Goal: Task Accomplishment & Management: Manage account settings

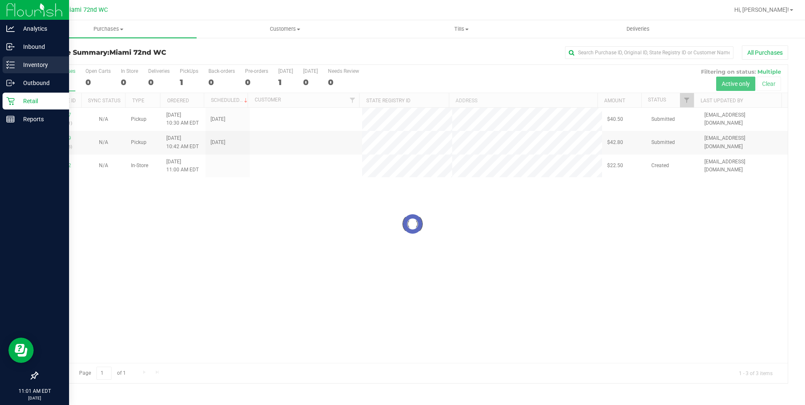
click at [15, 63] on p "Inventory" at bounding box center [40, 65] width 51 height 10
click at [19, 58] on div "Inventory" at bounding box center [36, 64] width 67 height 17
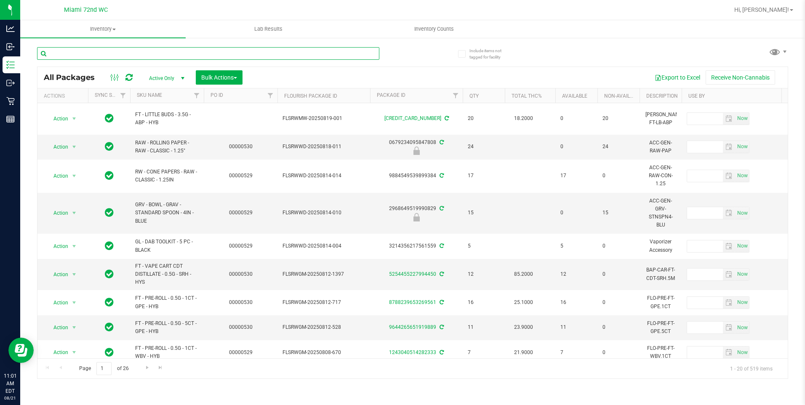
click at [117, 56] on input "text" at bounding box center [208, 53] width 342 height 13
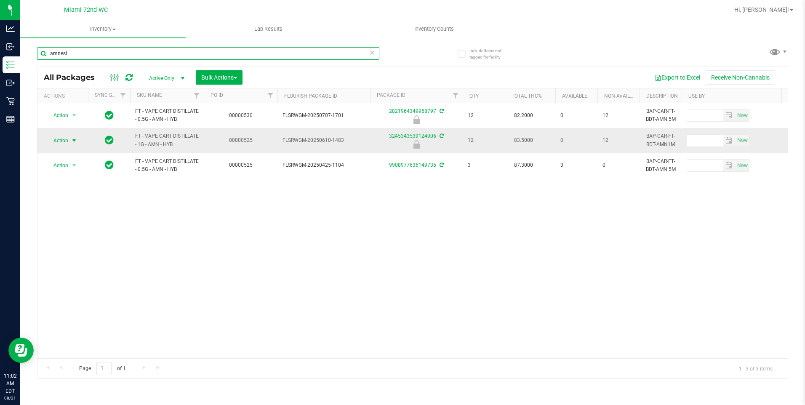
type input "amnesi"
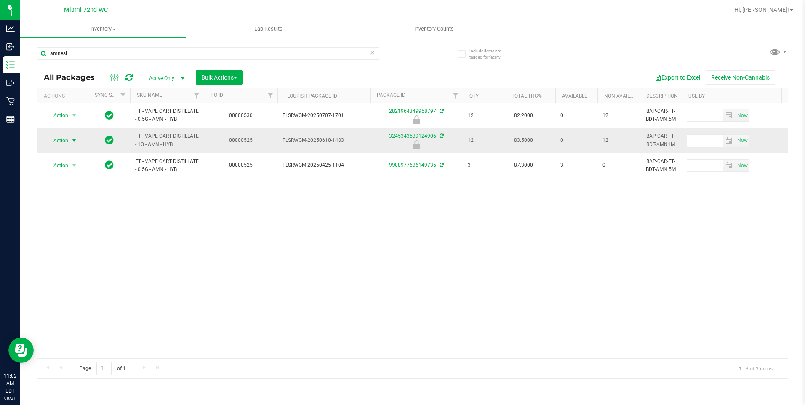
click at [64, 140] on span "Action" at bounding box center [57, 141] width 23 height 12
click at [86, 234] on li "Unlock package" at bounding box center [73, 240] width 54 height 13
click at [373, 53] on icon at bounding box center [373, 52] width 6 height 10
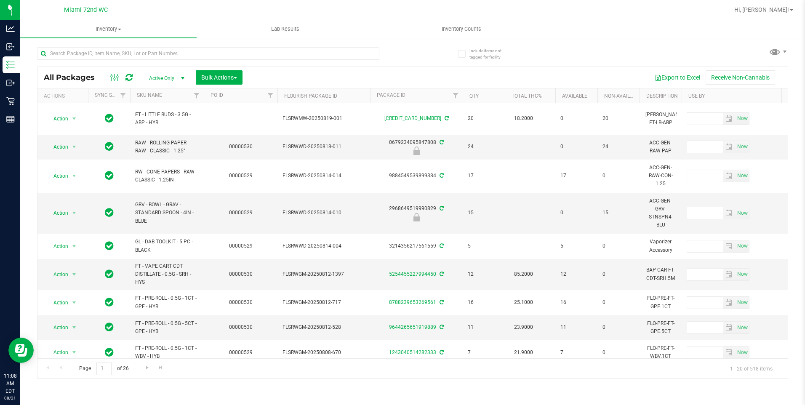
click at [172, 94] on th "SKU Name" at bounding box center [167, 95] width 74 height 15
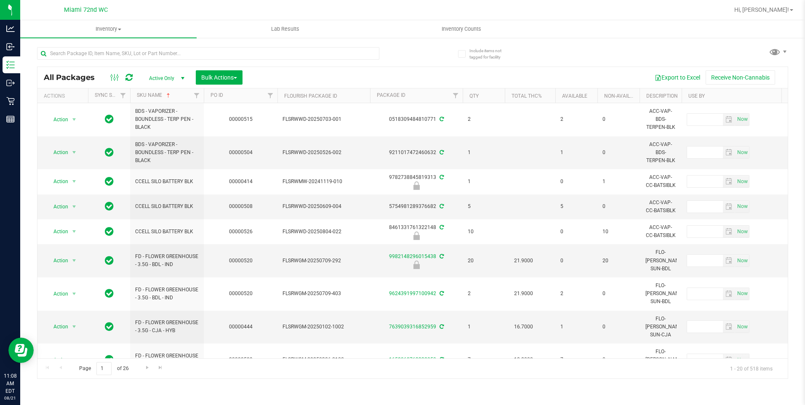
click at [267, 74] on div "Export to Excel Receive Non-Cannabis" at bounding box center [515, 77] width 533 height 14
click at [282, 53] on input "text" at bounding box center [208, 53] width 342 height 13
type input "greenho"
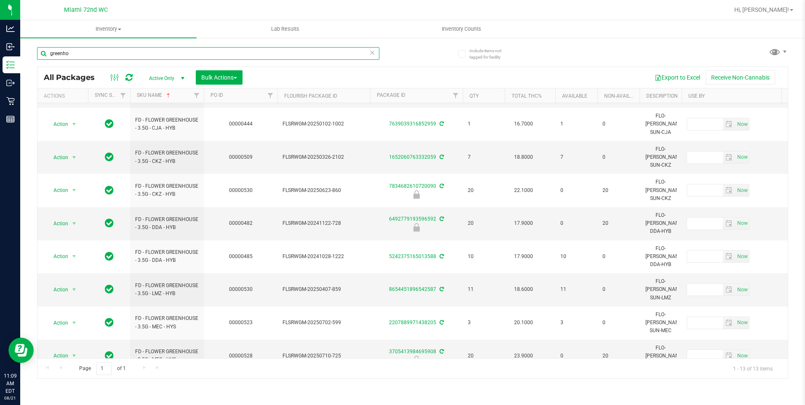
scroll to position [76, 0]
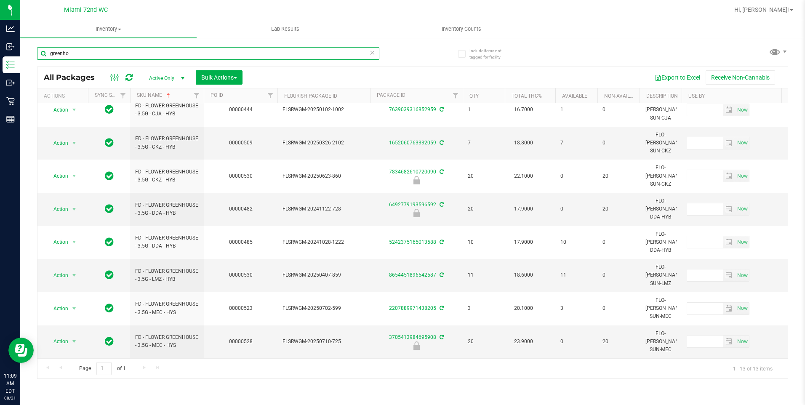
click at [101, 54] on input "greenho" at bounding box center [208, 53] width 342 height 13
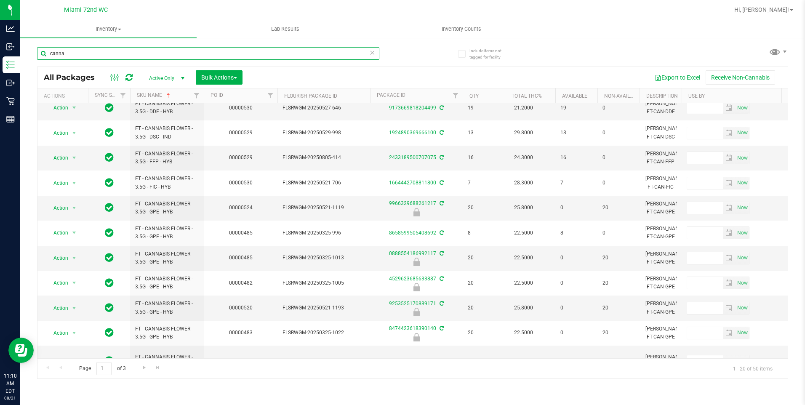
scroll to position [264, 0]
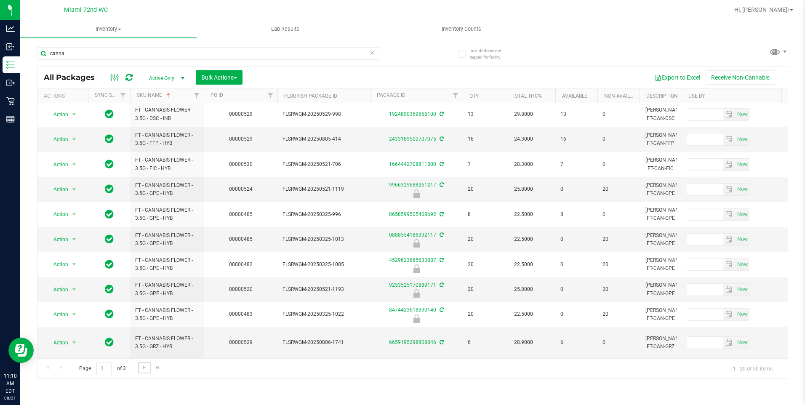
click at [138, 373] on link "Go to the next page" at bounding box center [144, 367] width 12 height 11
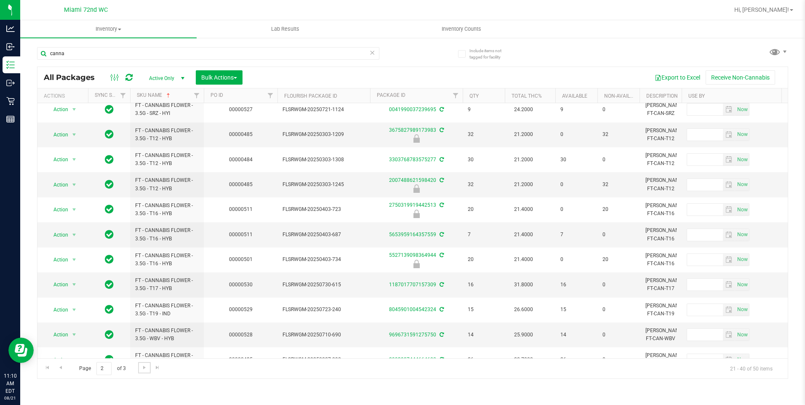
scroll to position [251, 0]
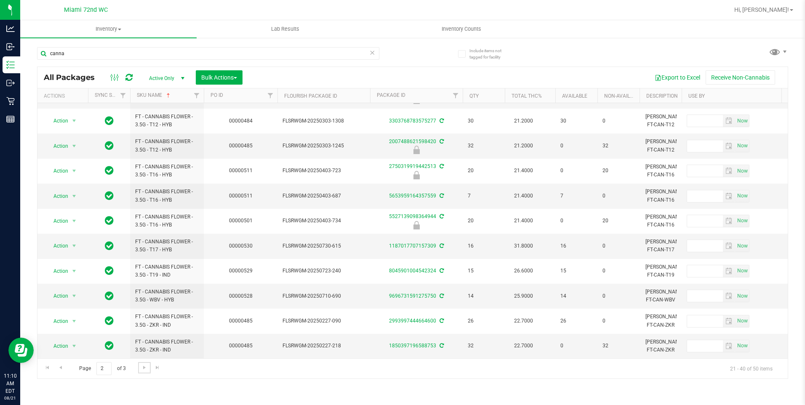
click at [141, 370] on span "Go to the next page" at bounding box center [144, 367] width 7 height 7
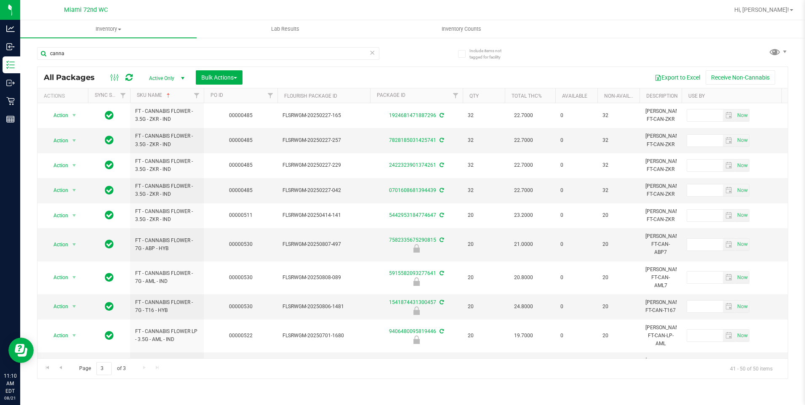
click at [215, 45] on div "canna" at bounding box center [224, 53] width 375 height 27
drag, startPoint x: 215, startPoint y: 45, endPoint x: 218, endPoint y: 49, distance: 4.6
click at [216, 45] on div "canna" at bounding box center [224, 53] width 375 height 27
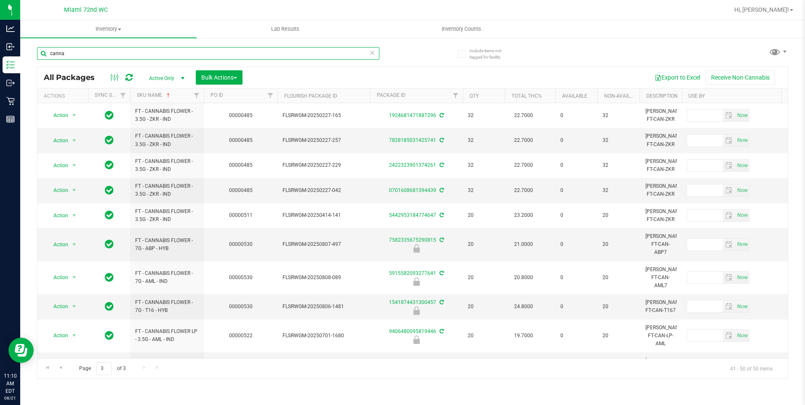
click at [218, 49] on input "canna" at bounding box center [208, 53] width 342 height 13
click at [218, 50] on input "canna" at bounding box center [208, 53] width 342 height 13
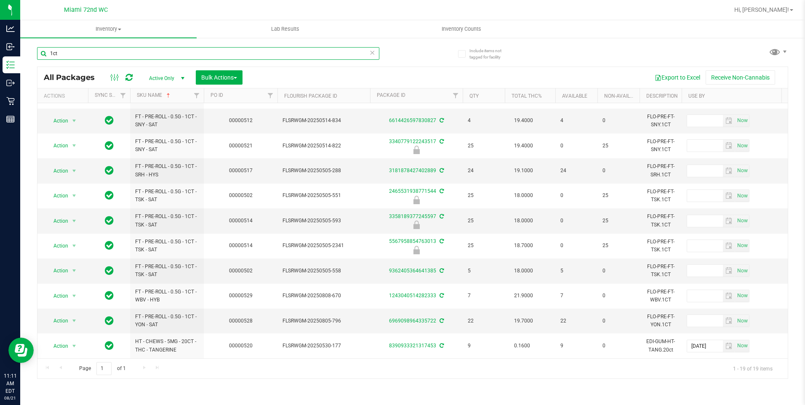
scroll to position [226, 0]
type input "1"
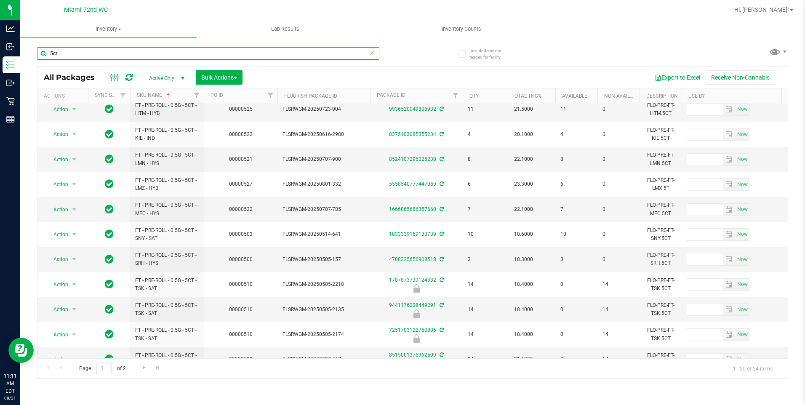
scroll to position [251, 0]
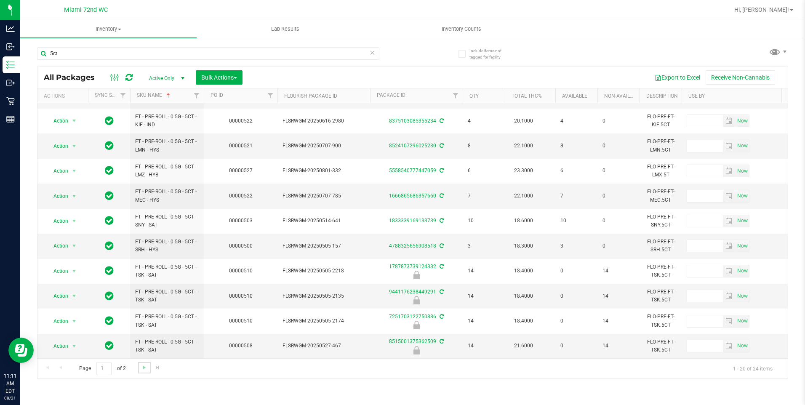
click at [143, 362] on link "Go to the next page" at bounding box center [144, 367] width 12 height 11
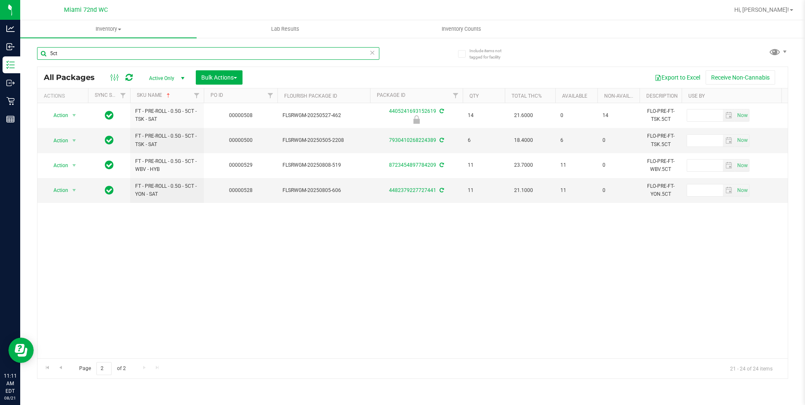
click at [160, 47] on input "5ct" at bounding box center [208, 53] width 342 height 13
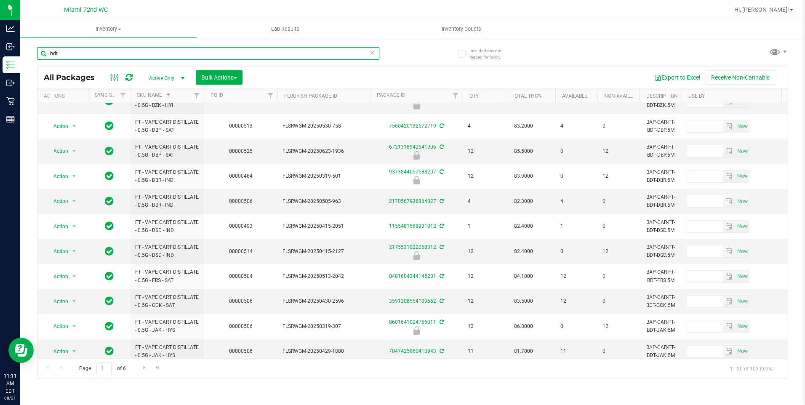
scroll to position [248, 0]
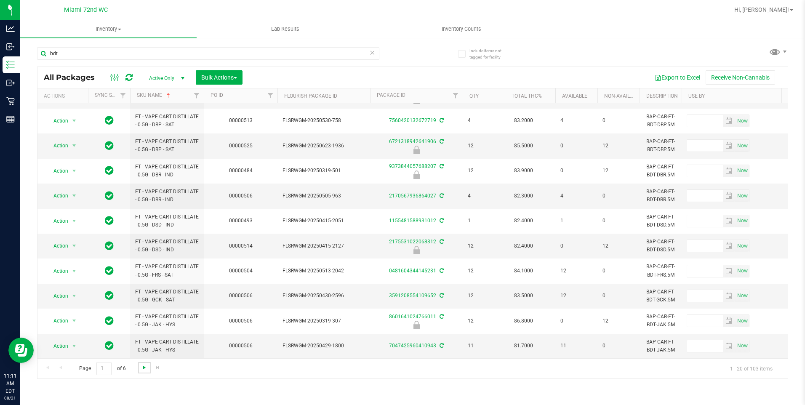
click at [145, 367] on span "Go to the next page" at bounding box center [144, 367] width 7 height 7
click at [140, 372] on link "Go to the next page" at bounding box center [144, 367] width 12 height 11
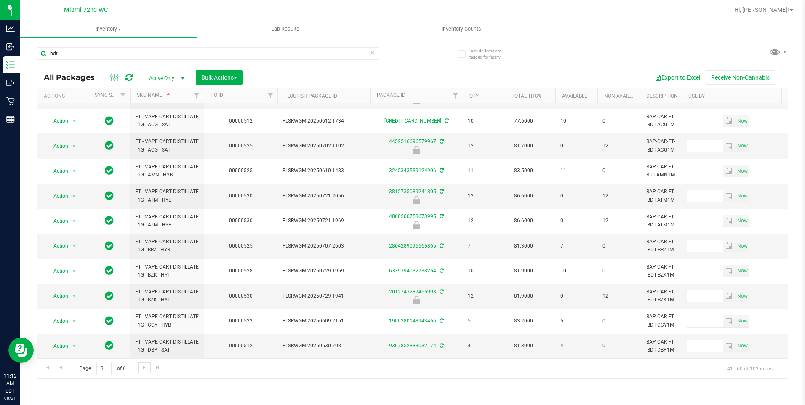
scroll to position [267, 0]
click at [144, 373] on link "Go to the next page" at bounding box center [144, 367] width 12 height 11
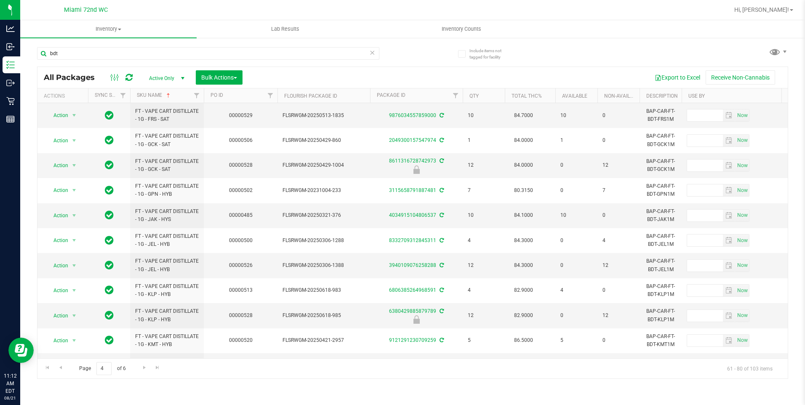
scroll to position [127, 0]
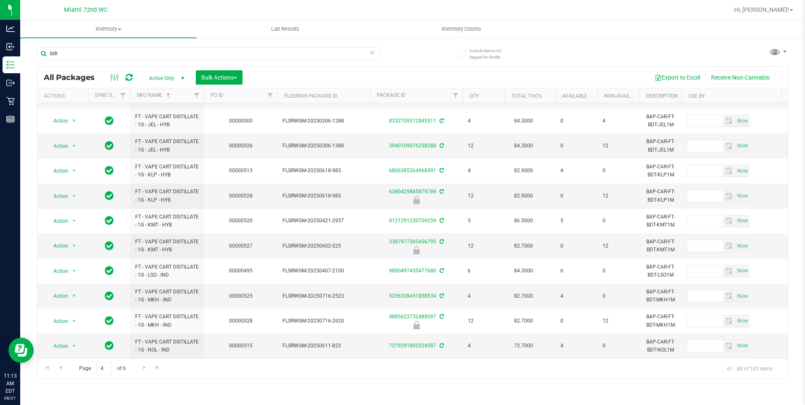
scroll to position [251, 0]
click at [144, 371] on link "Go to the next page" at bounding box center [144, 367] width 12 height 11
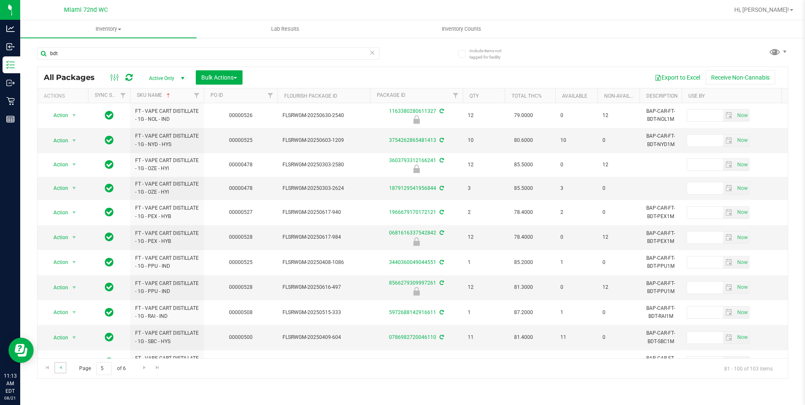
click at [60, 371] on link "Go to the previous page" at bounding box center [60, 367] width 12 height 11
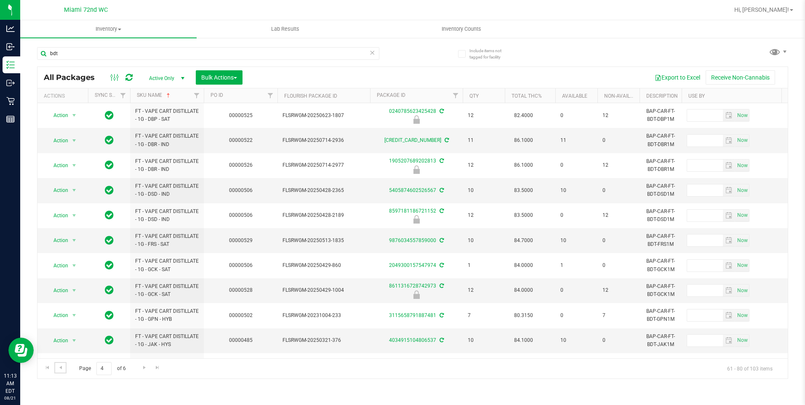
scroll to position [251, 0]
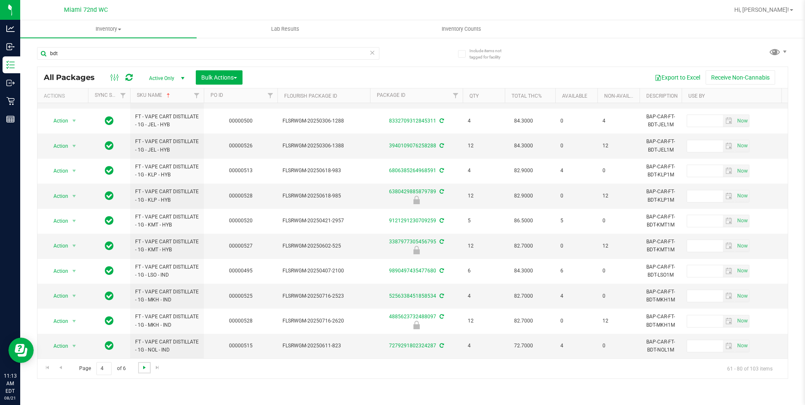
click at [145, 370] on span "Go to the next page" at bounding box center [144, 367] width 7 height 7
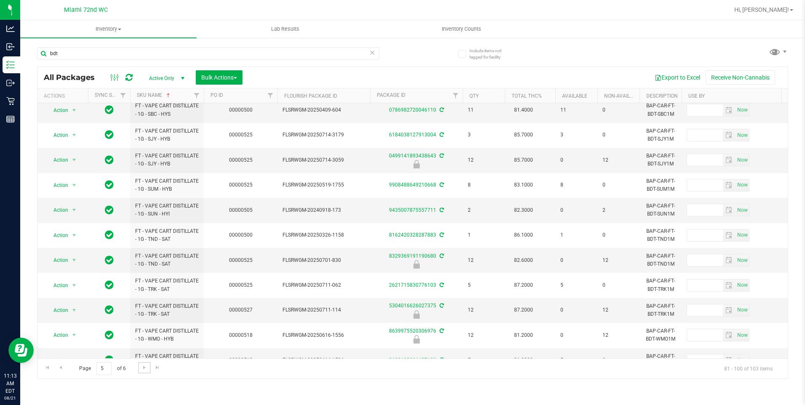
scroll to position [248, 0]
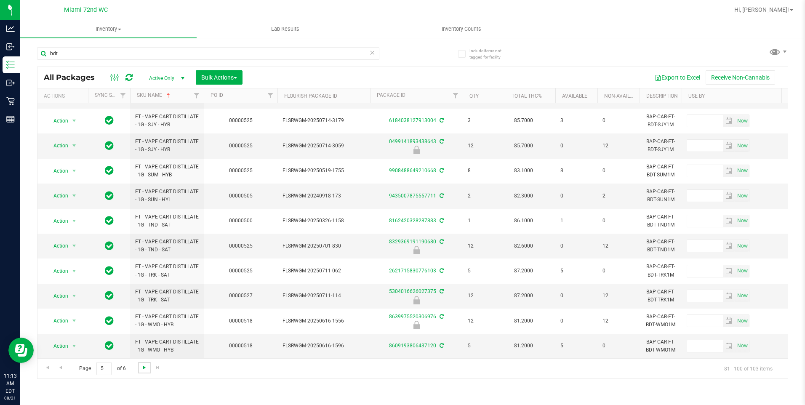
click at [141, 370] on span "Go to the next page" at bounding box center [144, 367] width 7 height 7
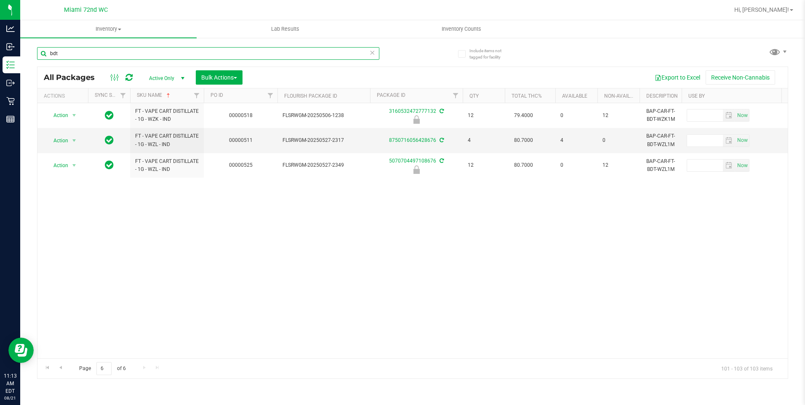
click at [73, 54] on input "bdt" at bounding box center [208, 53] width 342 height 13
type input "cdt"
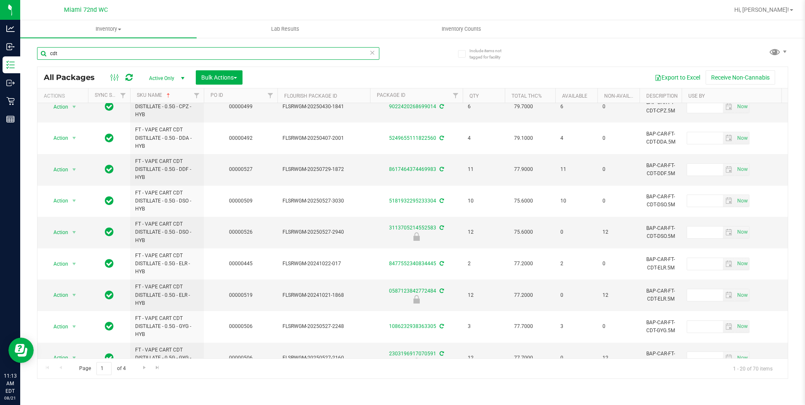
scroll to position [379, 0]
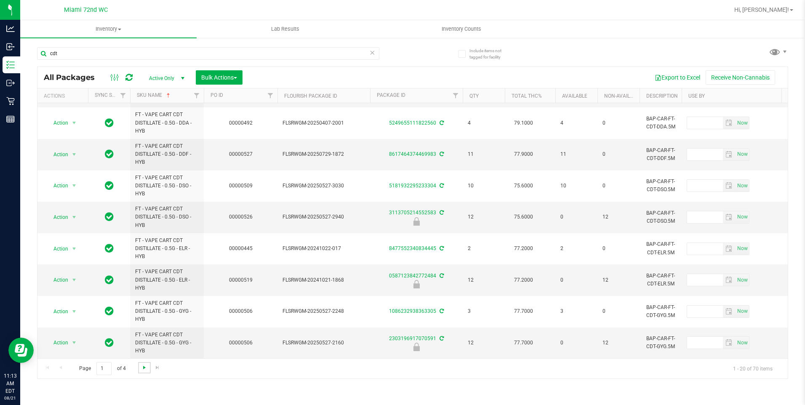
click at [141, 369] on span "Go to the next page" at bounding box center [144, 367] width 7 height 7
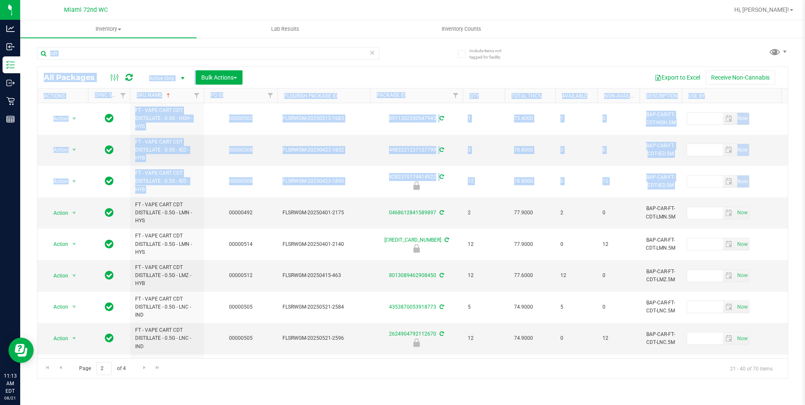
drag, startPoint x: 789, startPoint y: 43, endPoint x: 789, endPoint y: 31, distance: 11.8
click at [789, 33] on inventory "Inventory All packages All inventory Waste log Create inventory Lab Results Inv…" at bounding box center [412, 157] width 785 height 274
drag, startPoint x: 789, startPoint y: 31, endPoint x: 792, endPoint y: 111, distance: 80.5
click at [792, 111] on div "Include items not tagged for facility cdt All Packages Active Only Active Only …" at bounding box center [412, 165] width 785 height 257
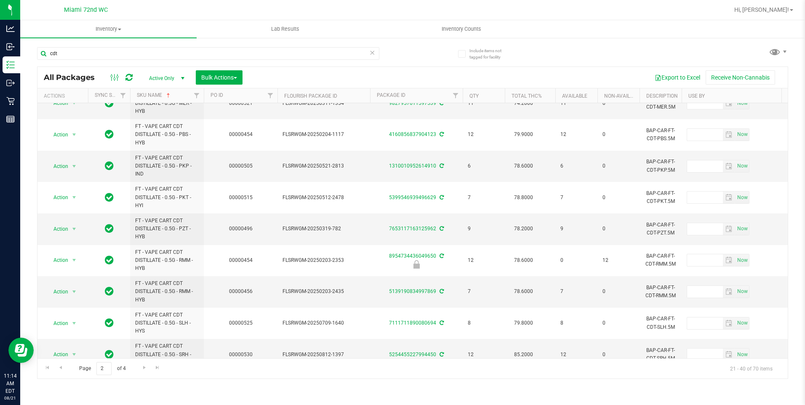
scroll to position [382, 0]
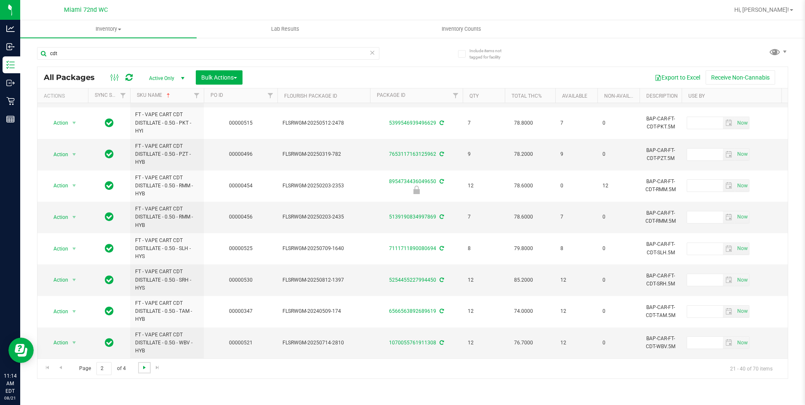
click at [143, 364] on span "Go to the next page" at bounding box center [144, 367] width 7 height 7
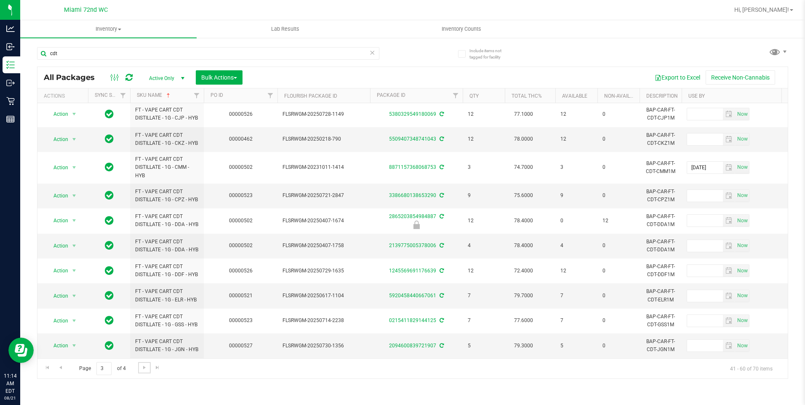
scroll to position [309, 0]
click at [145, 369] on span "Go to the next page" at bounding box center [144, 367] width 7 height 7
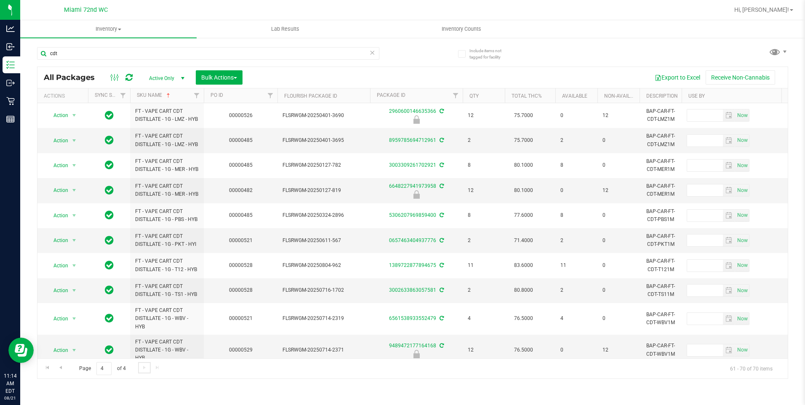
scroll to position [39, 0]
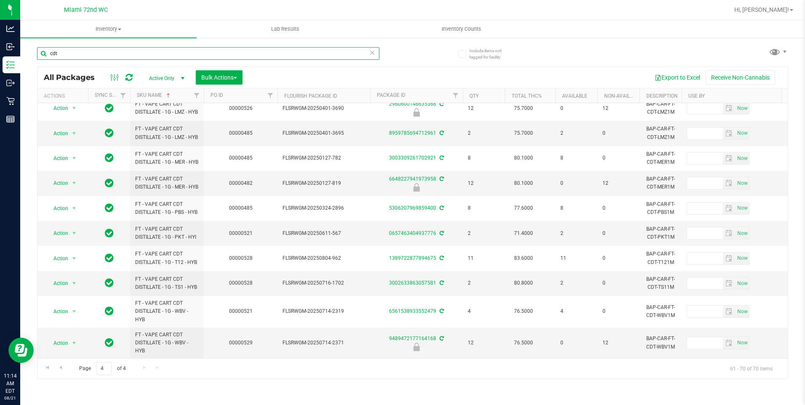
click at [118, 53] on input "cdt" at bounding box center [208, 53] width 342 height 13
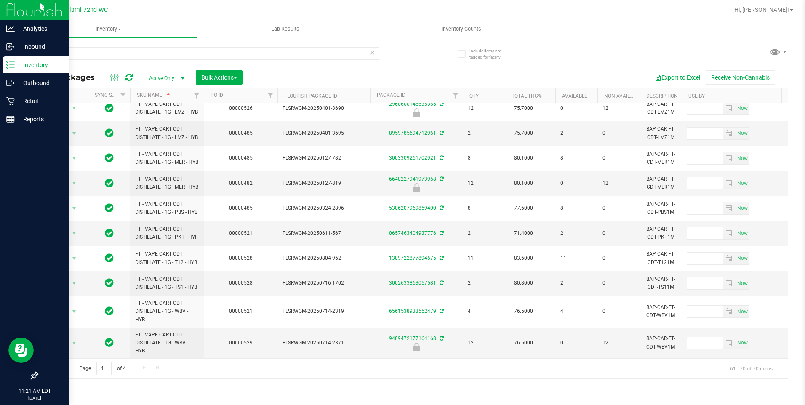
click at [21, 64] on p "Inventory" at bounding box center [40, 65] width 51 height 10
click at [31, 103] on p "Retail" at bounding box center [40, 101] width 51 height 10
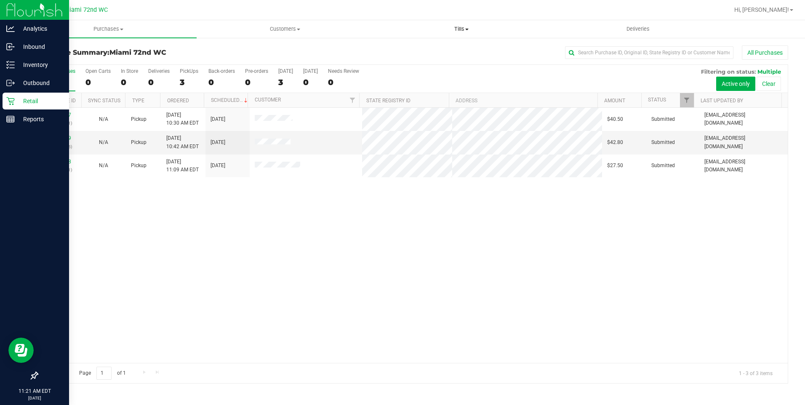
click at [466, 32] on span "Tills" at bounding box center [462, 29] width 176 height 8
click at [450, 51] on li "Manage tills" at bounding box center [461, 51] width 176 height 10
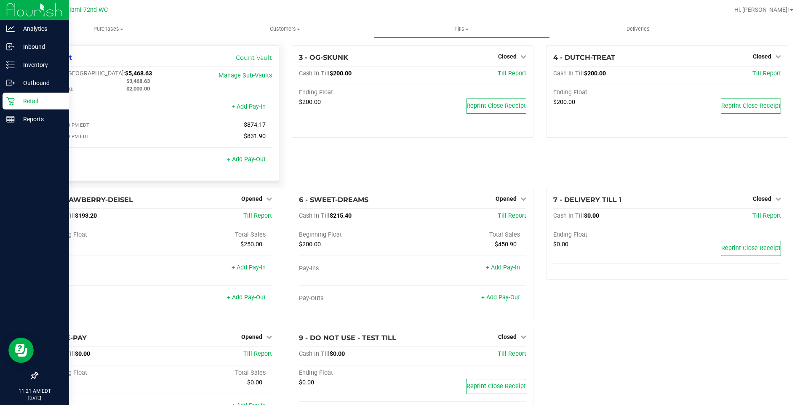
click at [252, 159] on link "+ Add Pay-Out" at bounding box center [246, 159] width 39 height 7
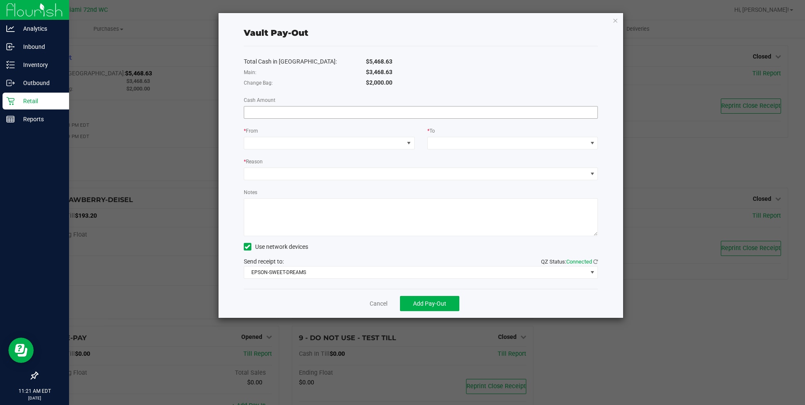
click at [312, 112] on input at bounding box center [421, 113] width 354 height 12
click at [311, 128] on div "* From" at bounding box center [329, 131] width 171 height 11
click at [313, 147] on span at bounding box center [324, 143] width 160 height 12
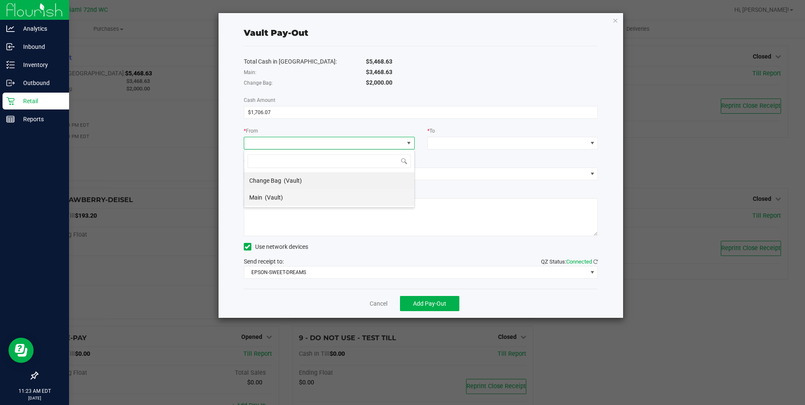
click at [310, 191] on li "Main (Vault)" at bounding box center [329, 197] width 170 height 17
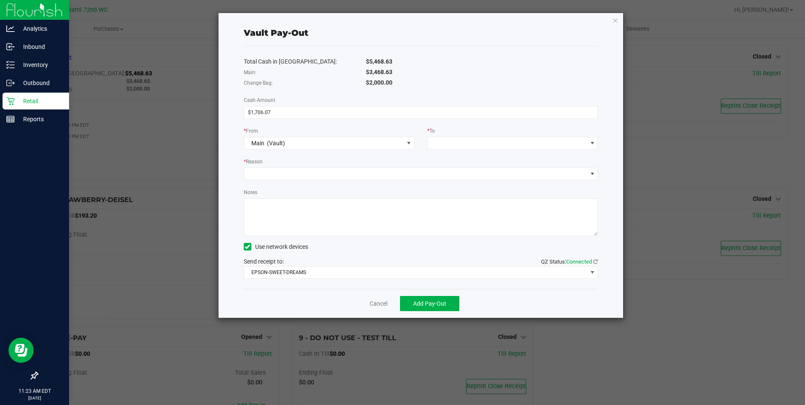
click at [419, 154] on div "Total Cash in Vault: $5,468.63 Main: $3,468.63 Change Bag: $2,000.00 Cash Amoun…" at bounding box center [421, 167] width 354 height 242
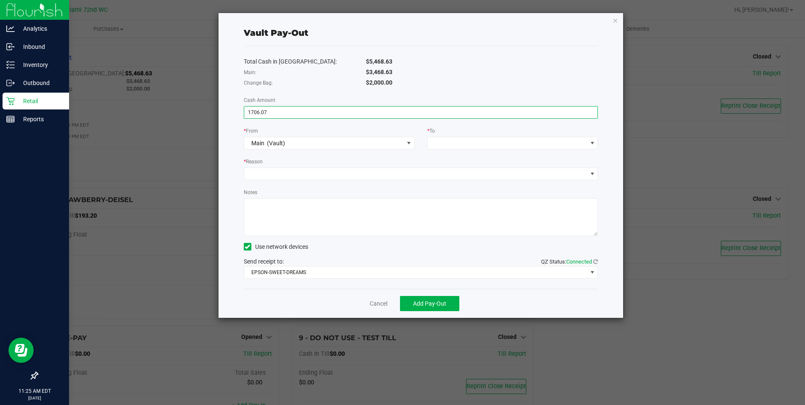
click at [450, 112] on input "1706.07" at bounding box center [421, 113] width 354 height 12
type input "$3,468.63"
click at [455, 144] on span at bounding box center [508, 143] width 160 height 12
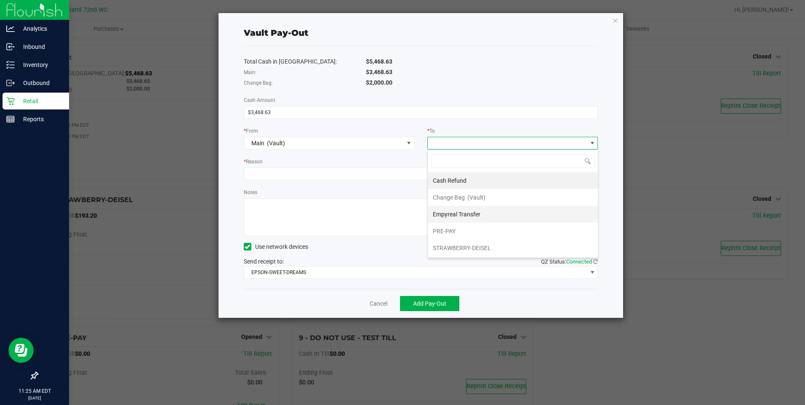
click at [482, 216] on li "Empyreal Transfer" at bounding box center [513, 214] width 170 height 17
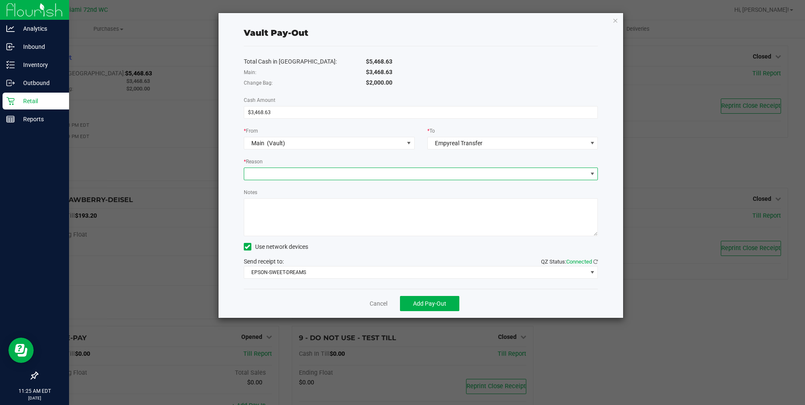
click at [364, 178] on span at bounding box center [415, 174] width 343 height 12
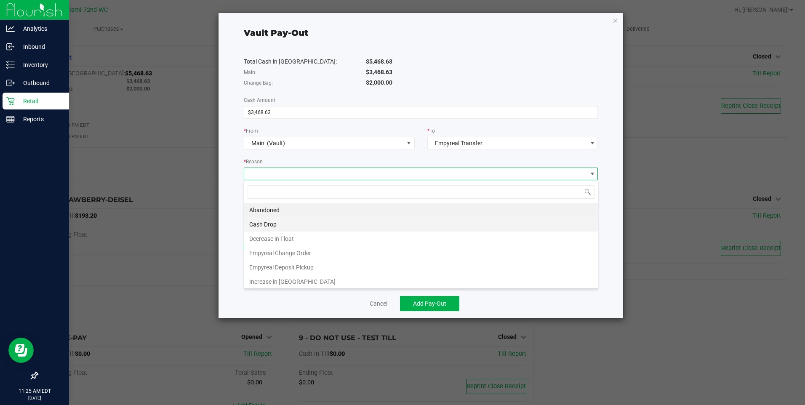
scroll to position [13, 354]
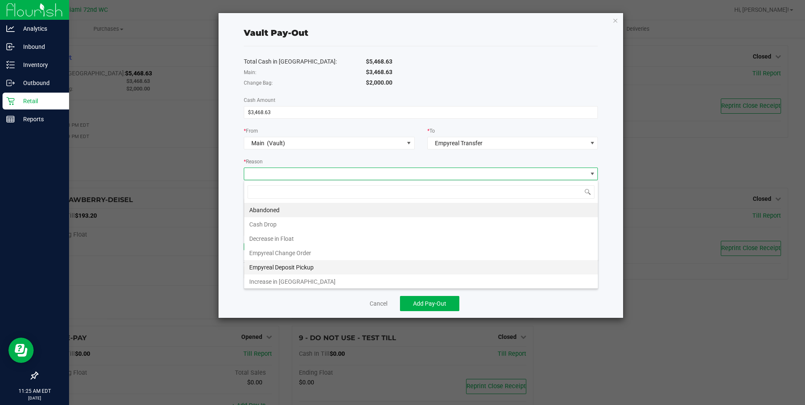
click at [368, 265] on li "Empyreal Deposit Pickup" at bounding box center [421, 267] width 354 height 14
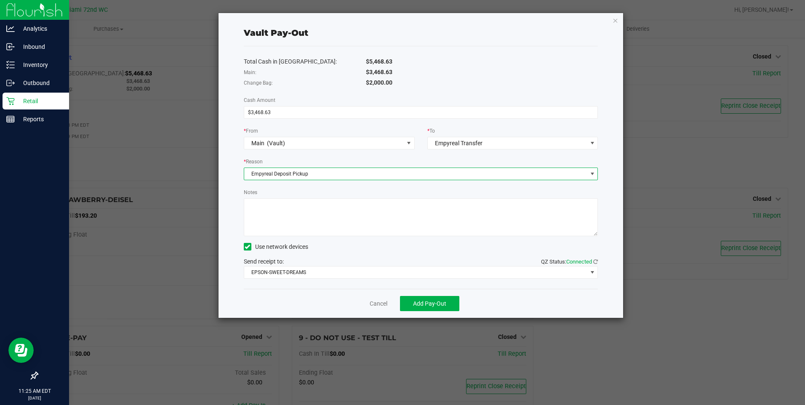
click at [375, 217] on textarea "Notes" at bounding box center [421, 217] width 354 height 38
type textarea "Shermosillo"
click at [375, 243] on div "Use network devices" at bounding box center [421, 246] width 354 height 13
click at [445, 300] on span "Add Pay-Out" at bounding box center [429, 303] width 33 height 7
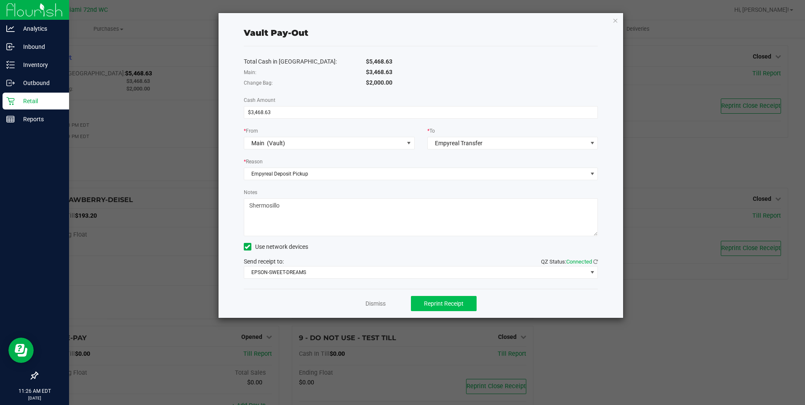
click at [376, 302] on link "Dismiss" at bounding box center [375, 303] width 20 height 9
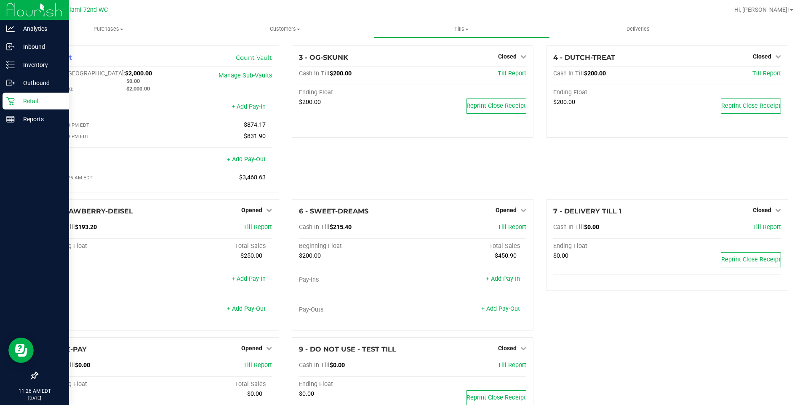
click at [7, 74] on link "Inventory" at bounding box center [34, 65] width 69 height 18
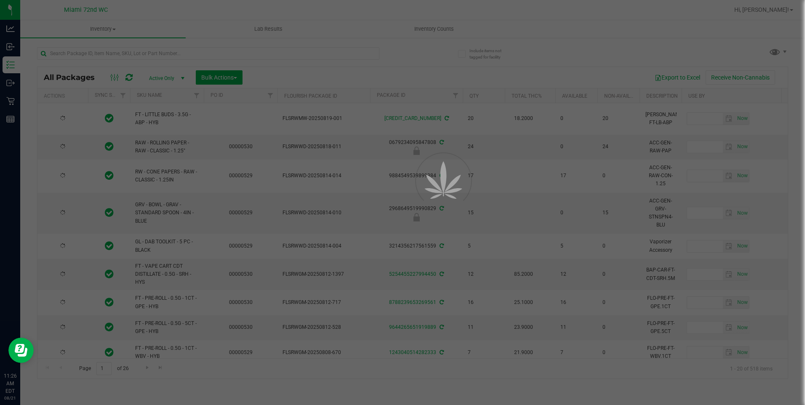
click at [164, 51] on div at bounding box center [402, 202] width 805 height 405
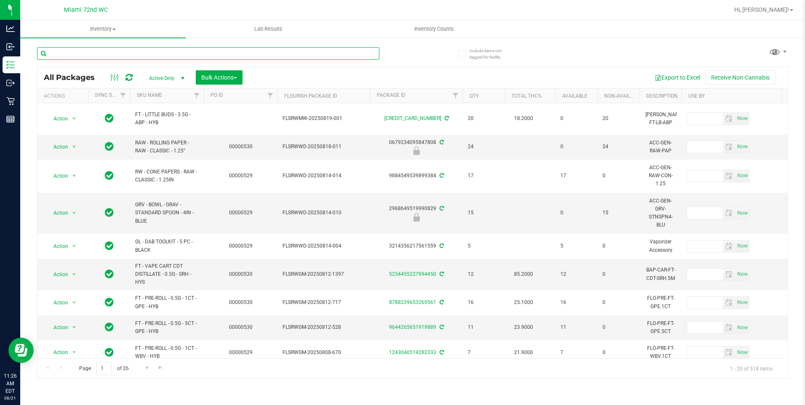
click at [169, 53] on input "text" at bounding box center [208, 53] width 342 height 13
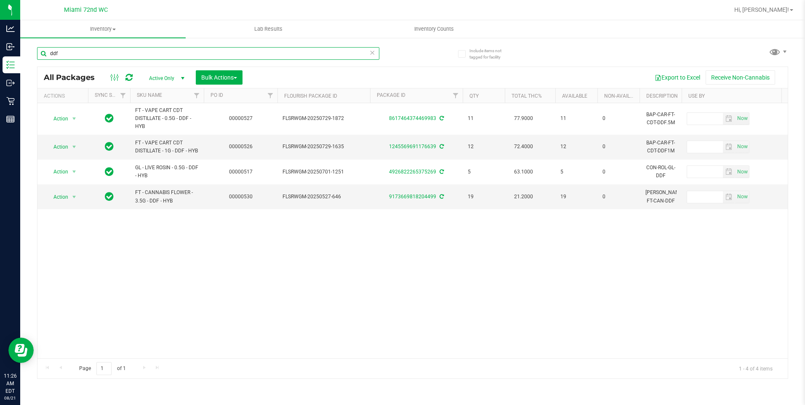
type input "ddf"
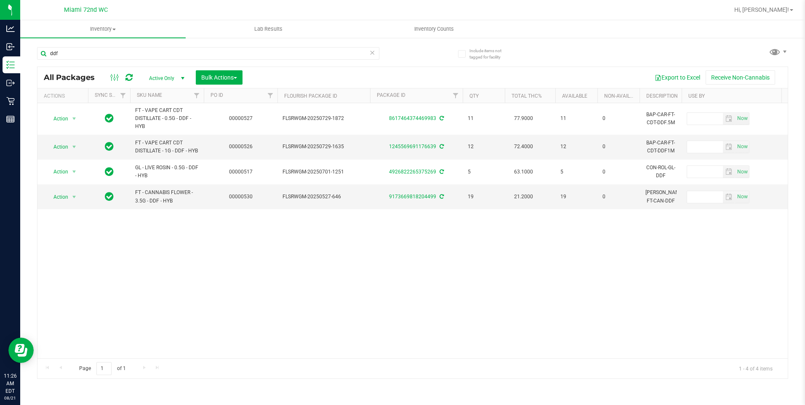
click at [192, 299] on div "Action Action Adjust qty Create package Edit attributes Global inventory Locate…" at bounding box center [412, 230] width 750 height 255
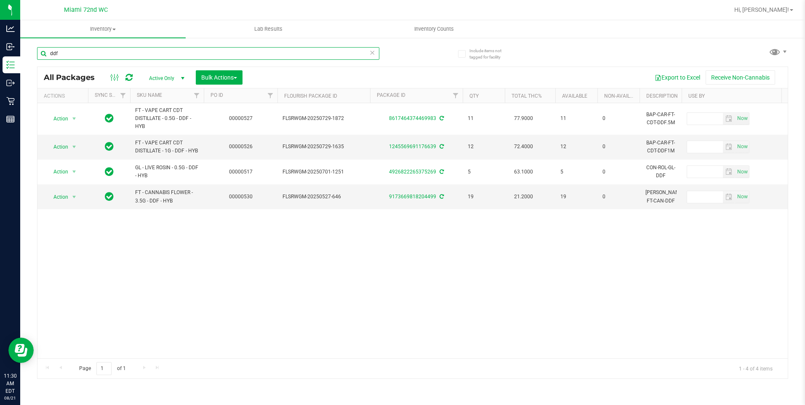
click at [163, 53] on input "ddf" at bounding box center [208, 53] width 342 height 13
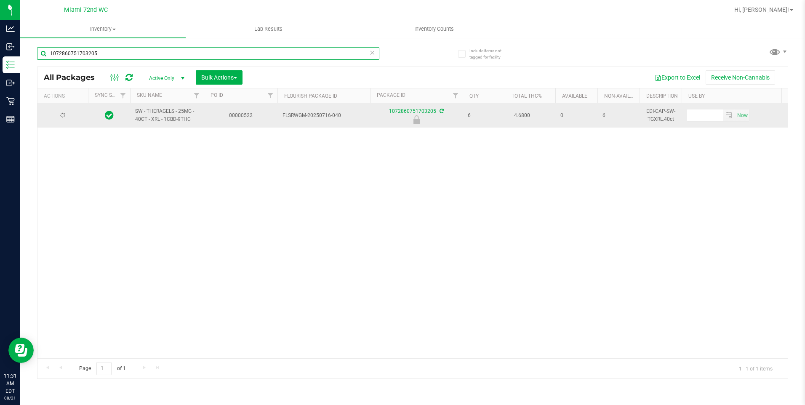
type input "1072860751703205"
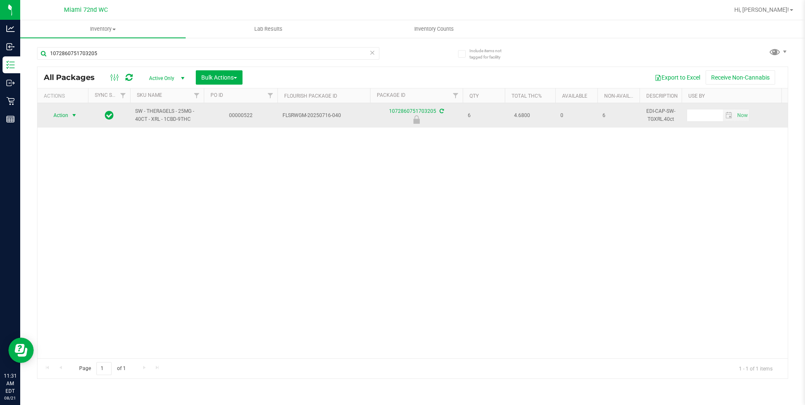
click at [63, 113] on span "Action" at bounding box center [57, 115] width 23 height 12
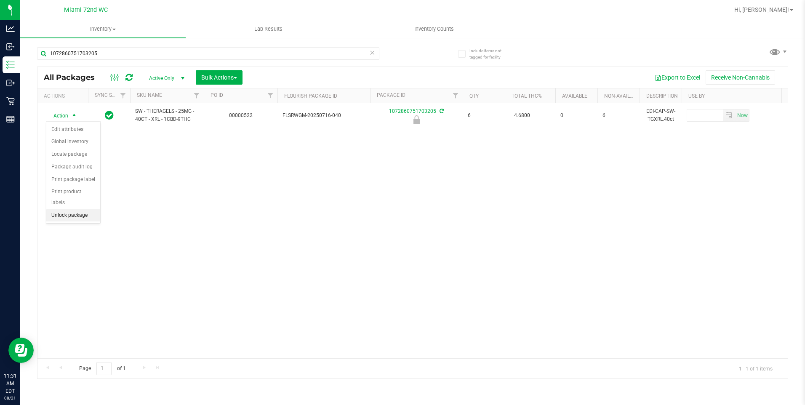
click at [77, 210] on li "Unlock package" at bounding box center [73, 215] width 54 height 13
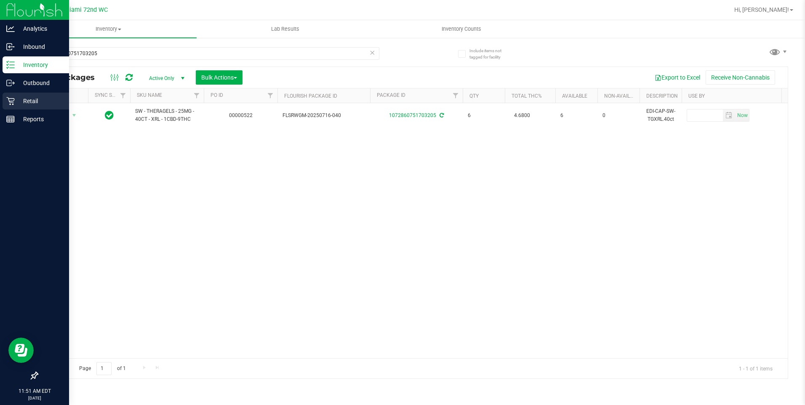
click at [13, 102] on icon at bounding box center [10, 101] width 8 height 8
